Goal: Transaction & Acquisition: Purchase product/service

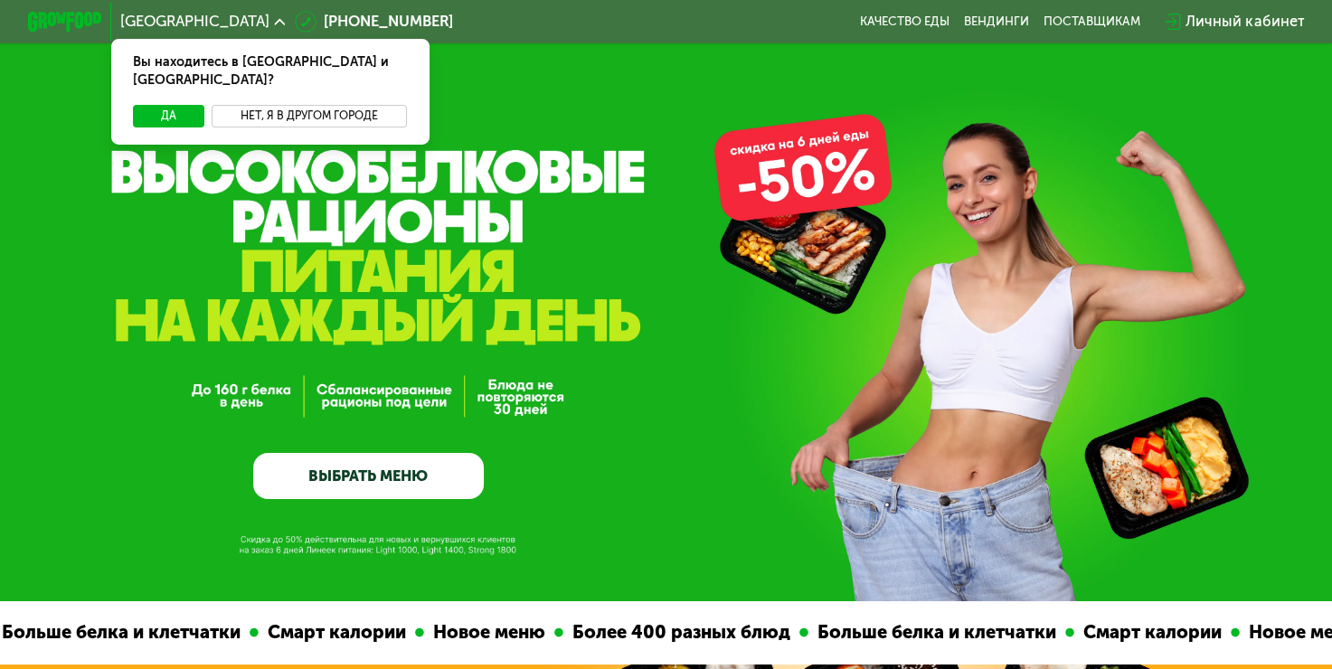
click at [257, 105] on button "Нет, я в другом городе" at bounding box center [309, 116] width 195 height 23
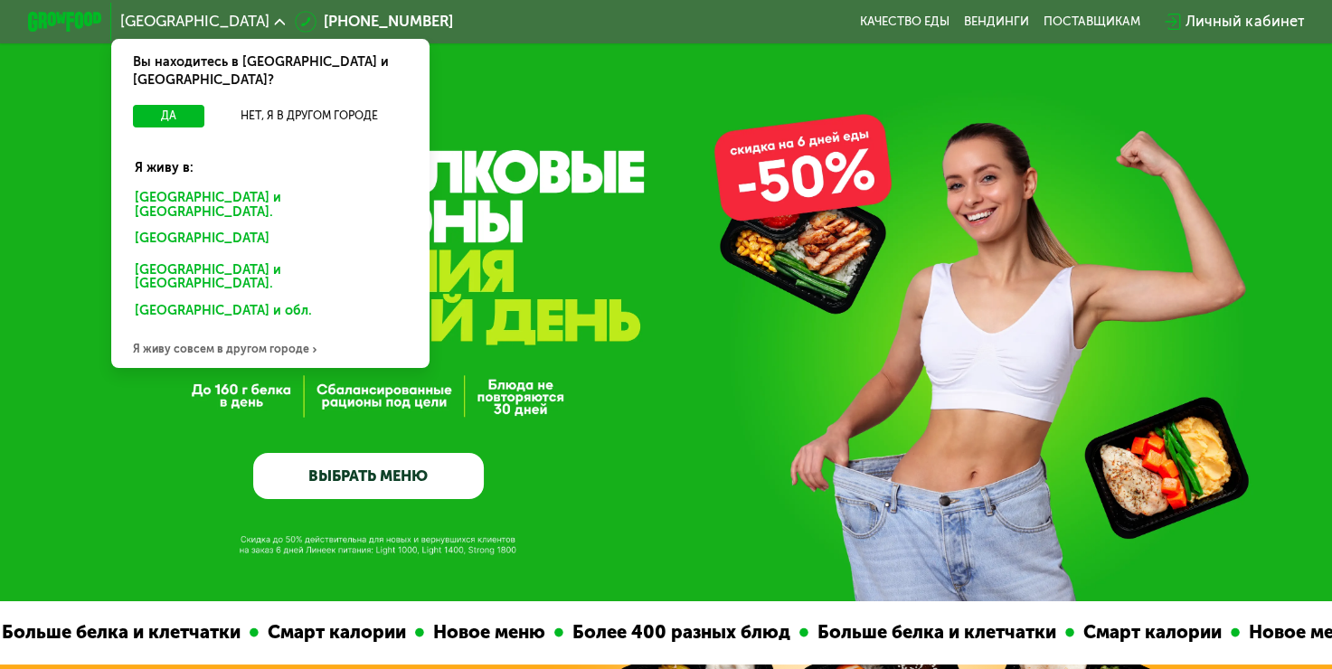
click at [236, 185] on div "Санкт-Петербурге и обл." at bounding box center [270, 204] width 296 height 39
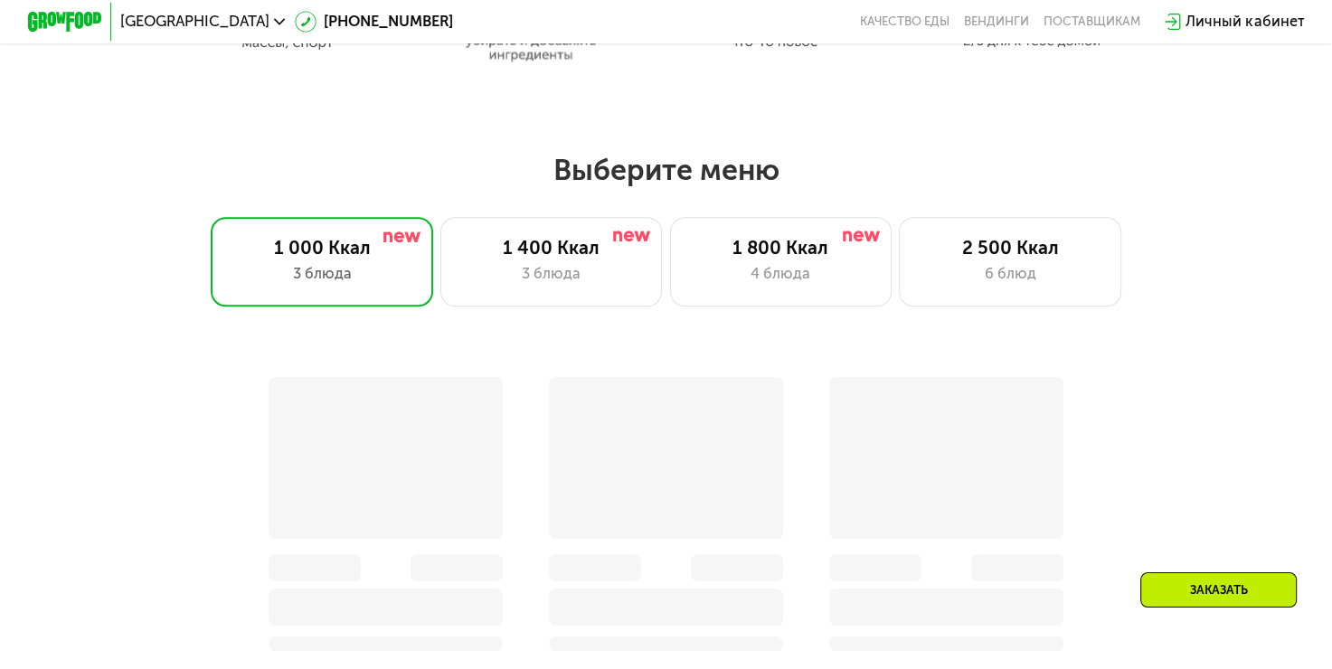
scroll to position [1085, 0]
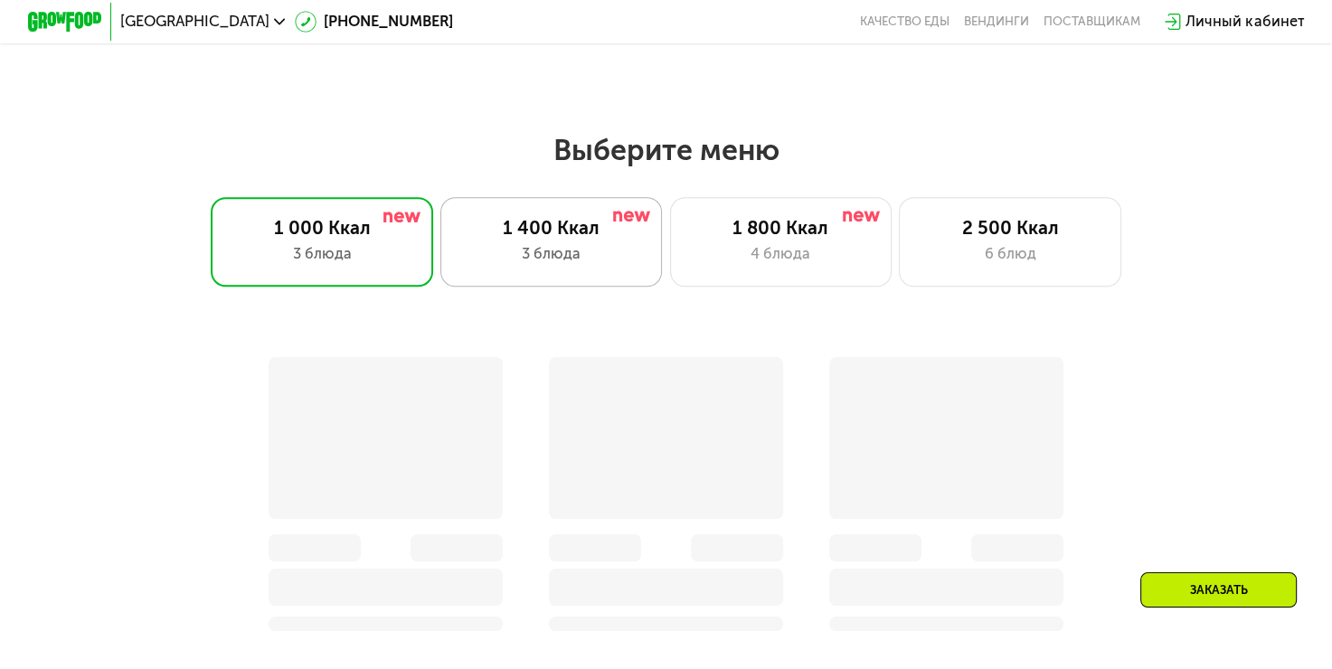
click at [546, 253] on div "3 блюда" at bounding box center [551, 254] width 184 height 23
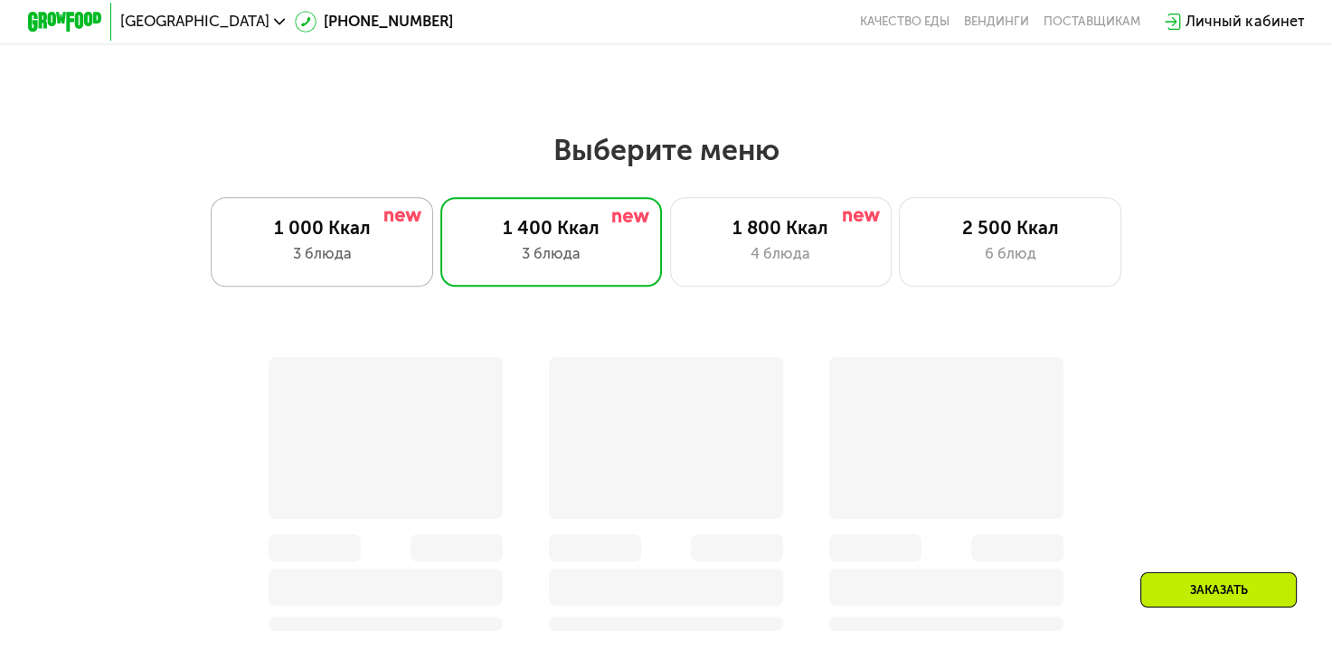
click at [381, 240] on div "1 000 Ккал" at bounding box center [323, 228] width 184 height 23
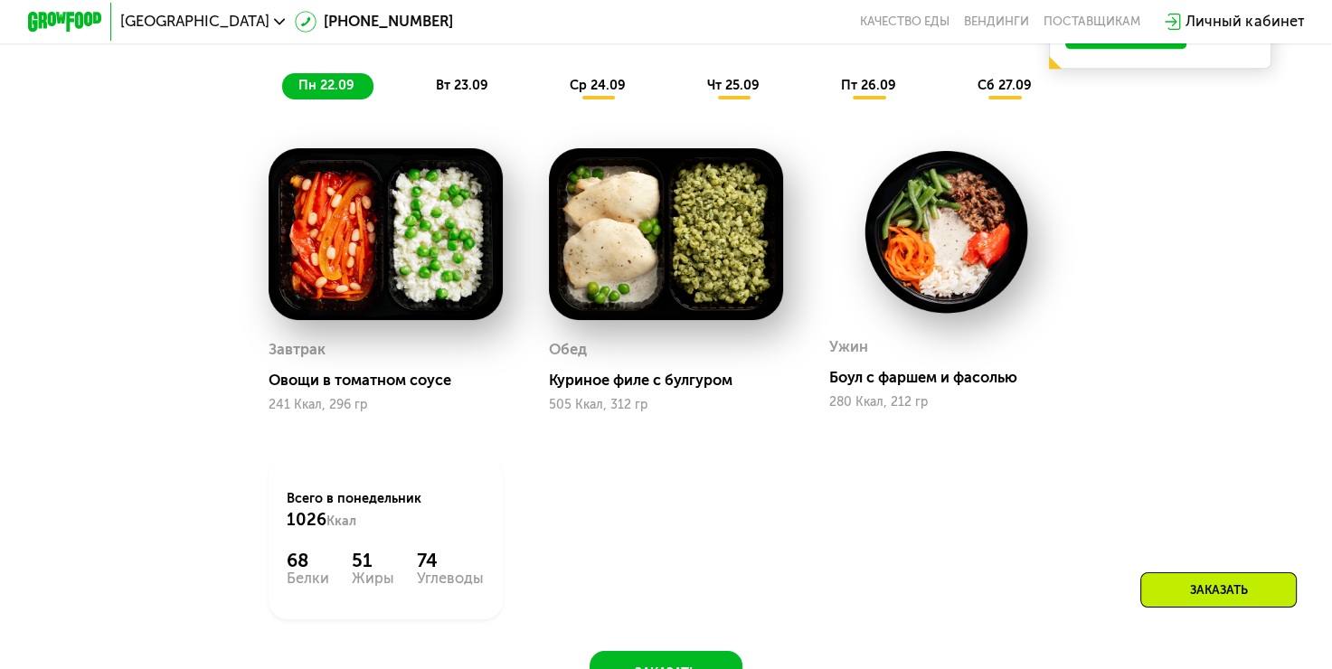
scroll to position [1481, 0]
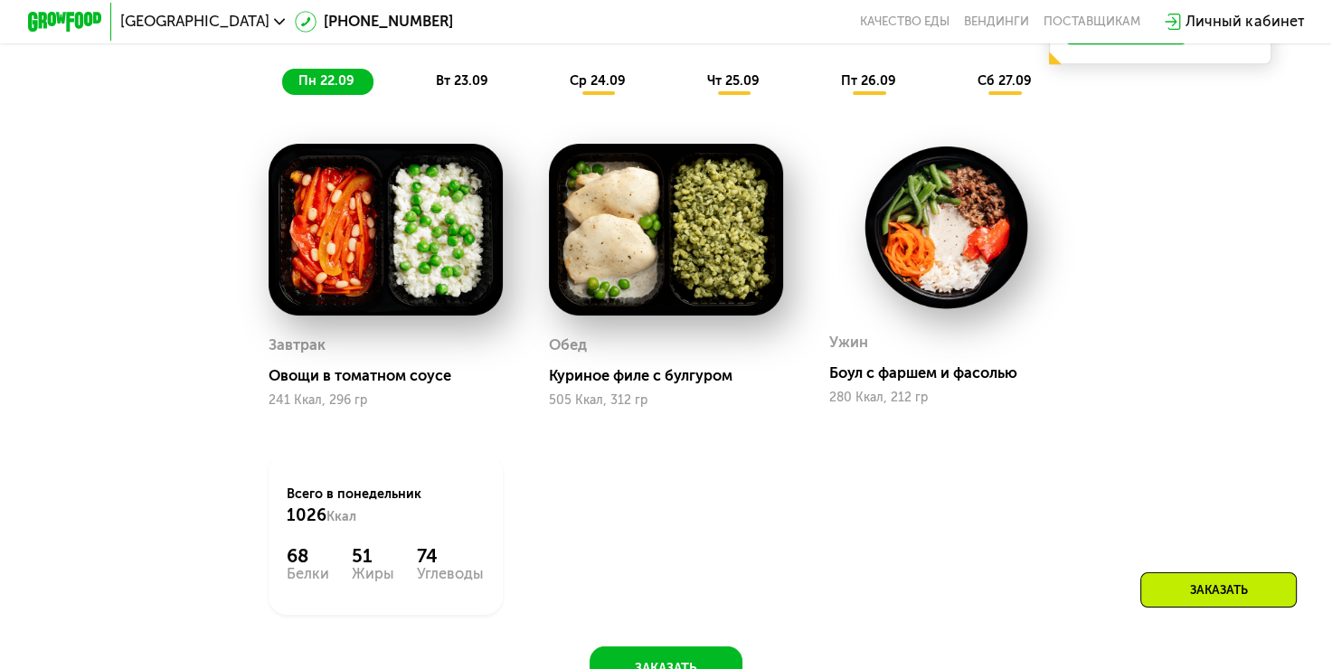
click at [458, 89] on span "вт 23.09" at bounding box center [462, 80] width 52 height 15
